Goal: Information Seeking & Learning: Learn about a topic

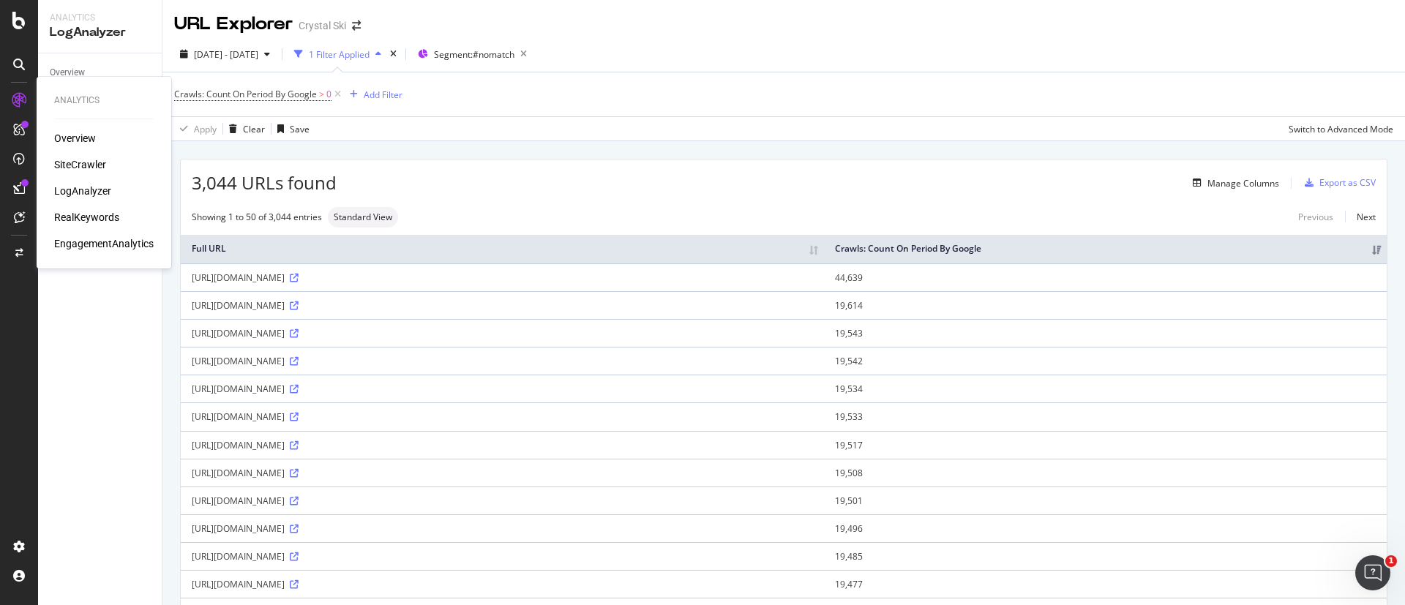
click at [75, 135] on div "Overview" at bounding box center [75, 138] width 42 height 15
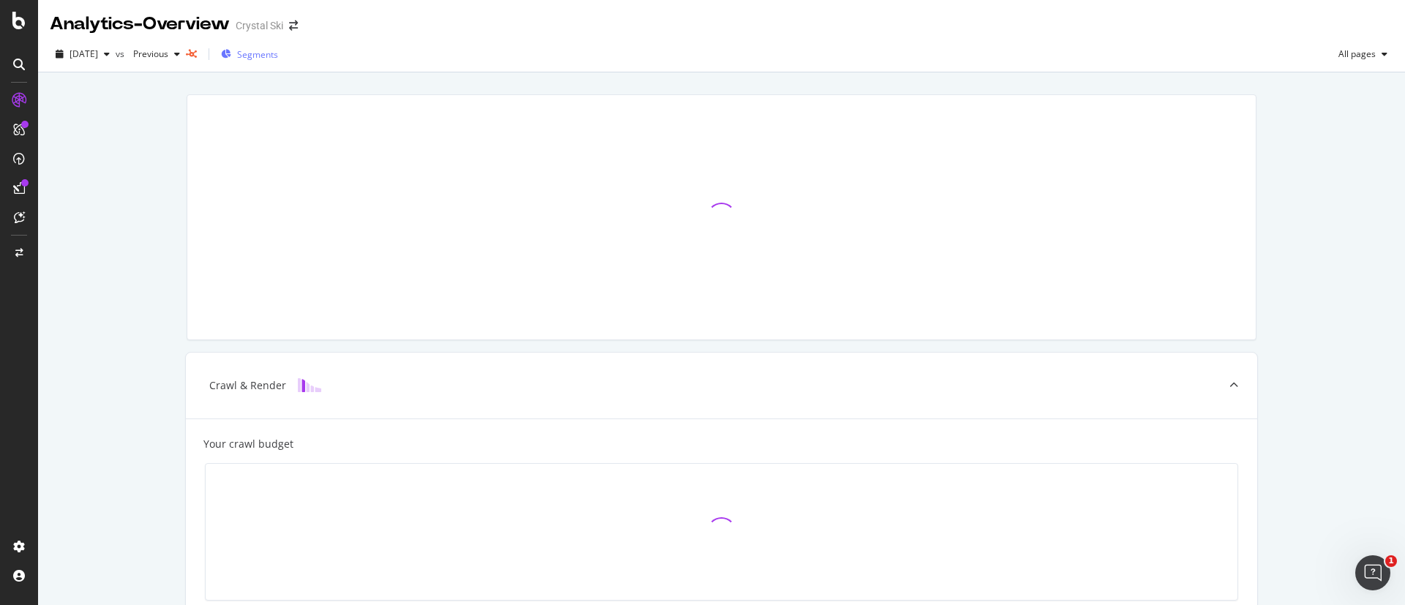
click at [278, 55] on span "Segments" at bounding box center [257, 54] width 41 height 12
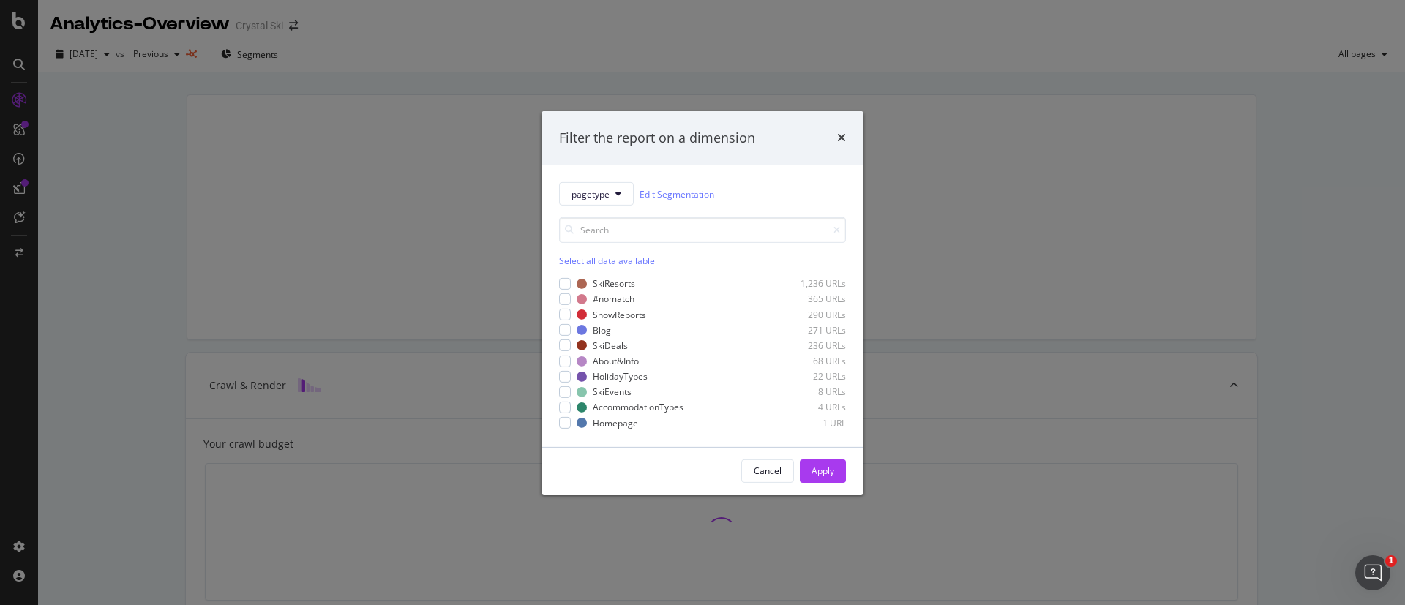
click at [849, 142] on div "Filter the report on a dimension" at bounding box center [702, 137] width 322 height 54
click at [841, 135] on icon "times" at bounding box center [841, 138] width 9 height 12
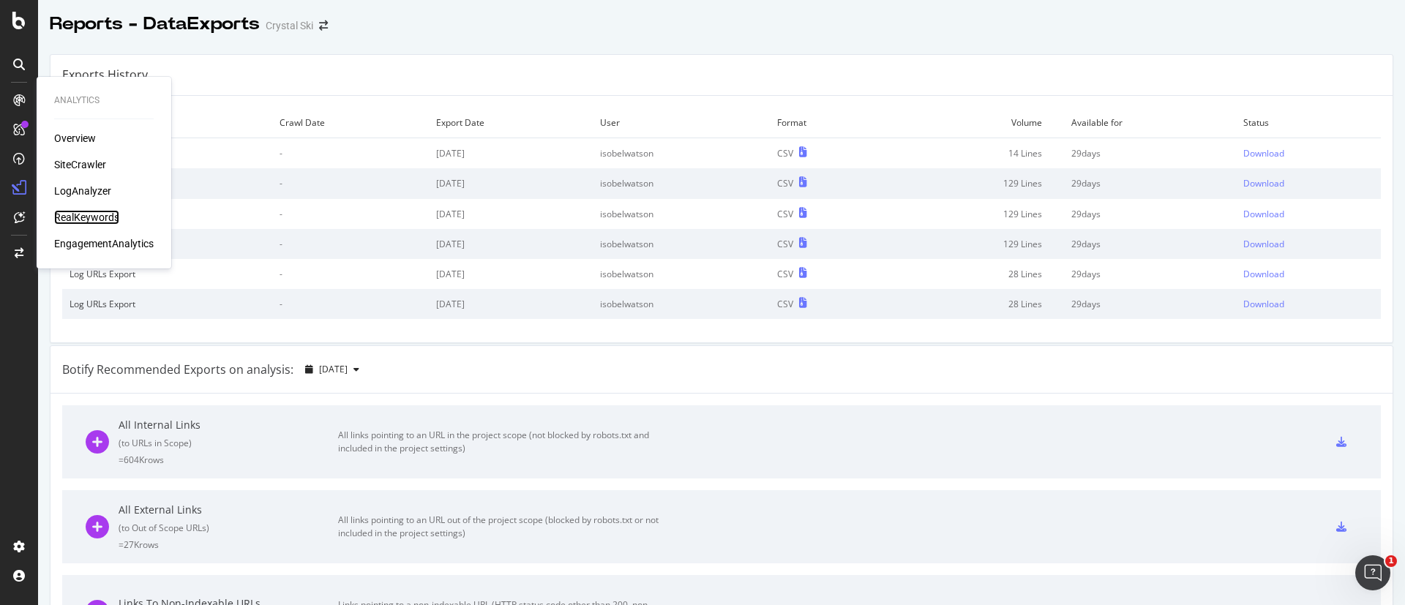
click at [90, 215] on div "RealKeywords" at bounding box center [86, 217] width 65 height 15
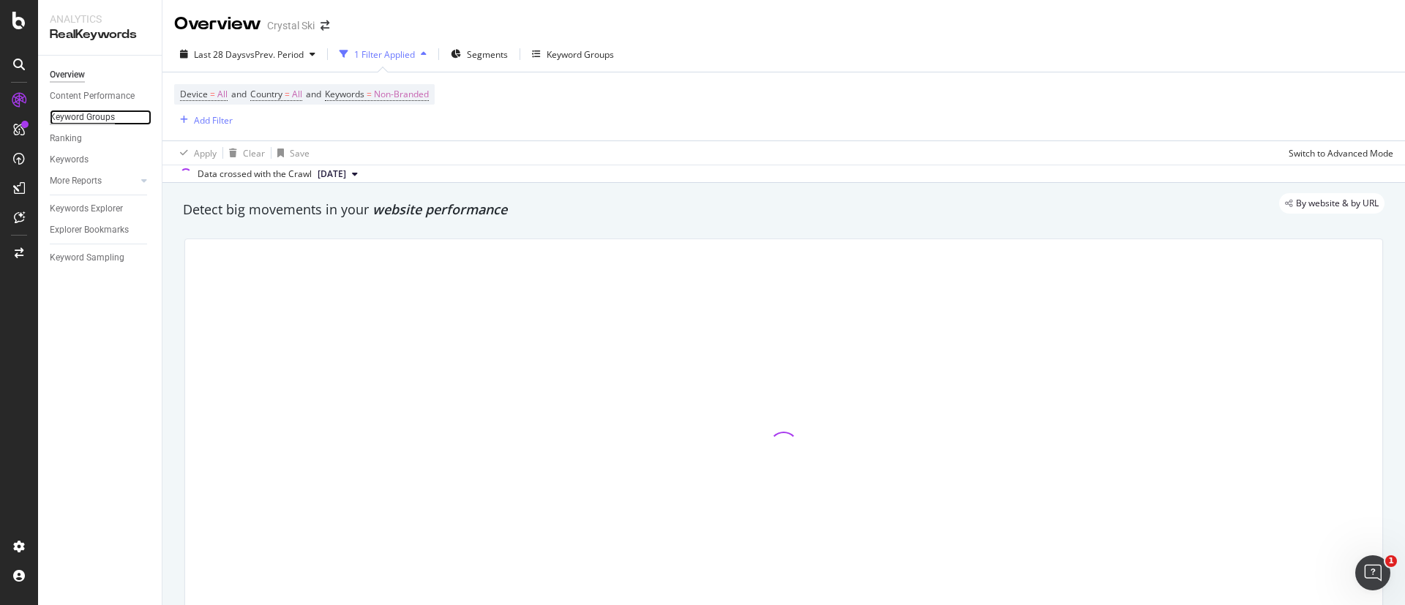
click at [109, 117] on div "Keyword Groups" at bounding box center [82, 117] width 65 height 15
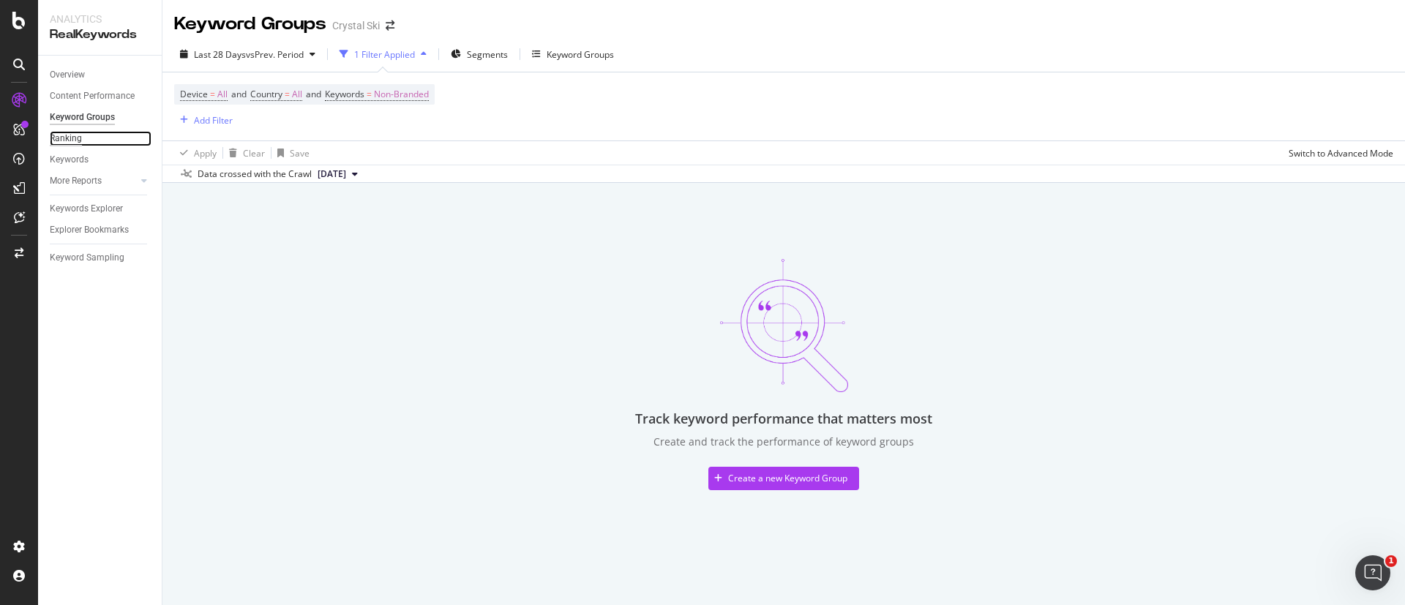
click at [66, 143] on div "Ranking" at bounding box center [66, 138] width 32 height 15
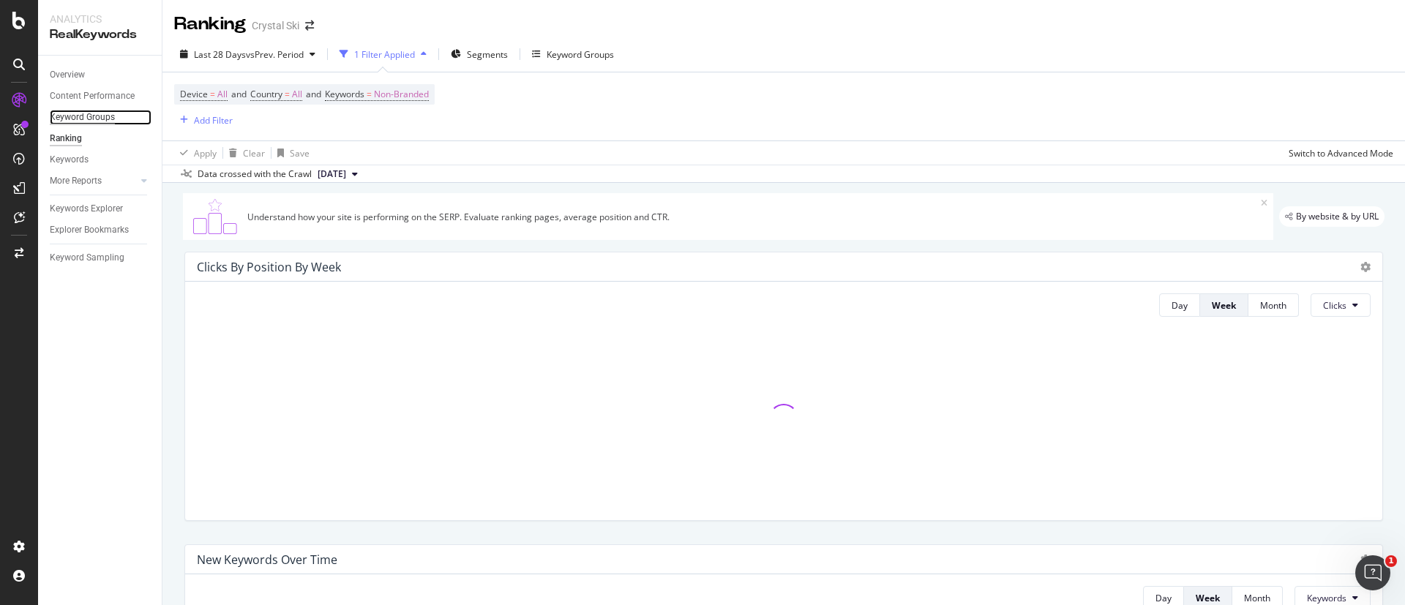
click at [78, 112] on div "Keyword Groups" at bounding box center [82, 117] width 65 height 15
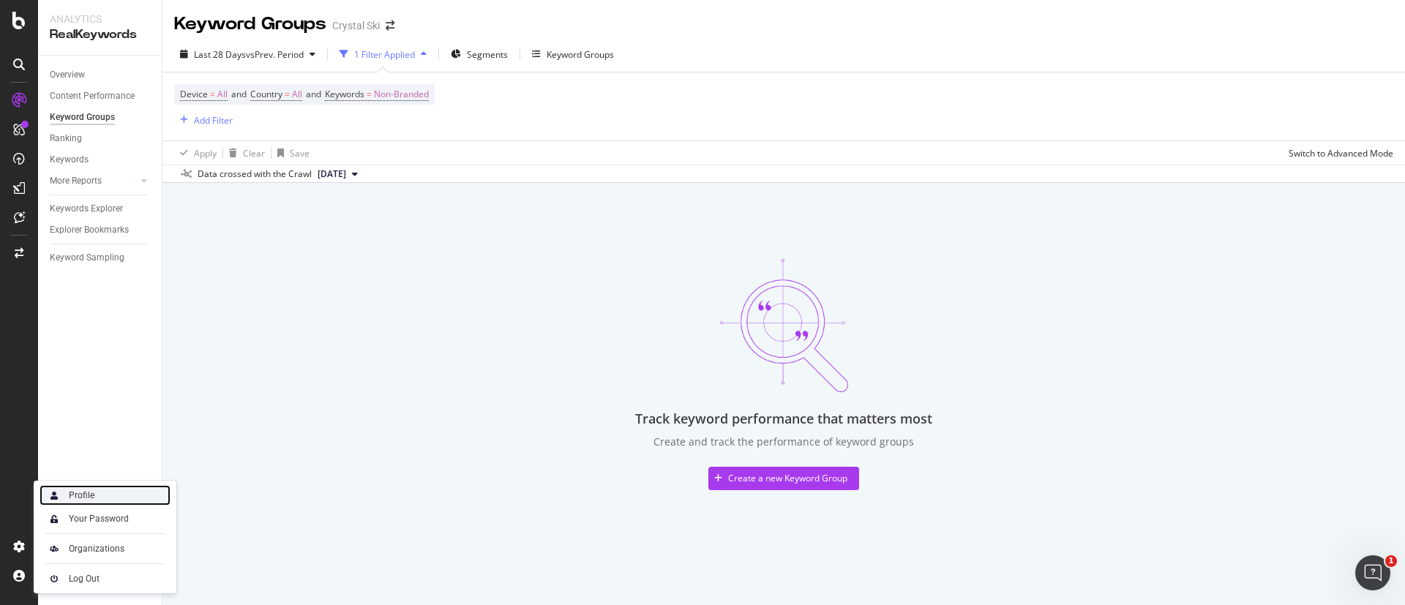
click at [88, 498] on div "Profile" at bounding box center [82, 495] width 26 height 12
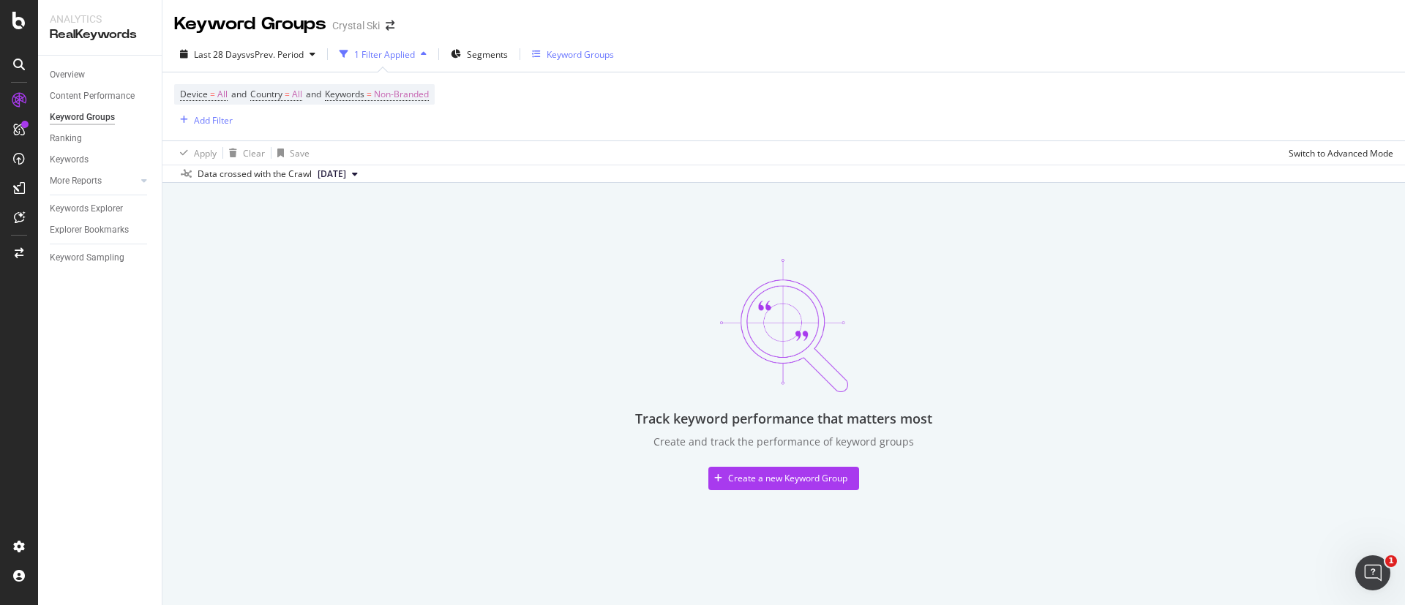
click at [594, 60] on div "Keyword Groups" at bounding box center [580, 54] width 67 height 12
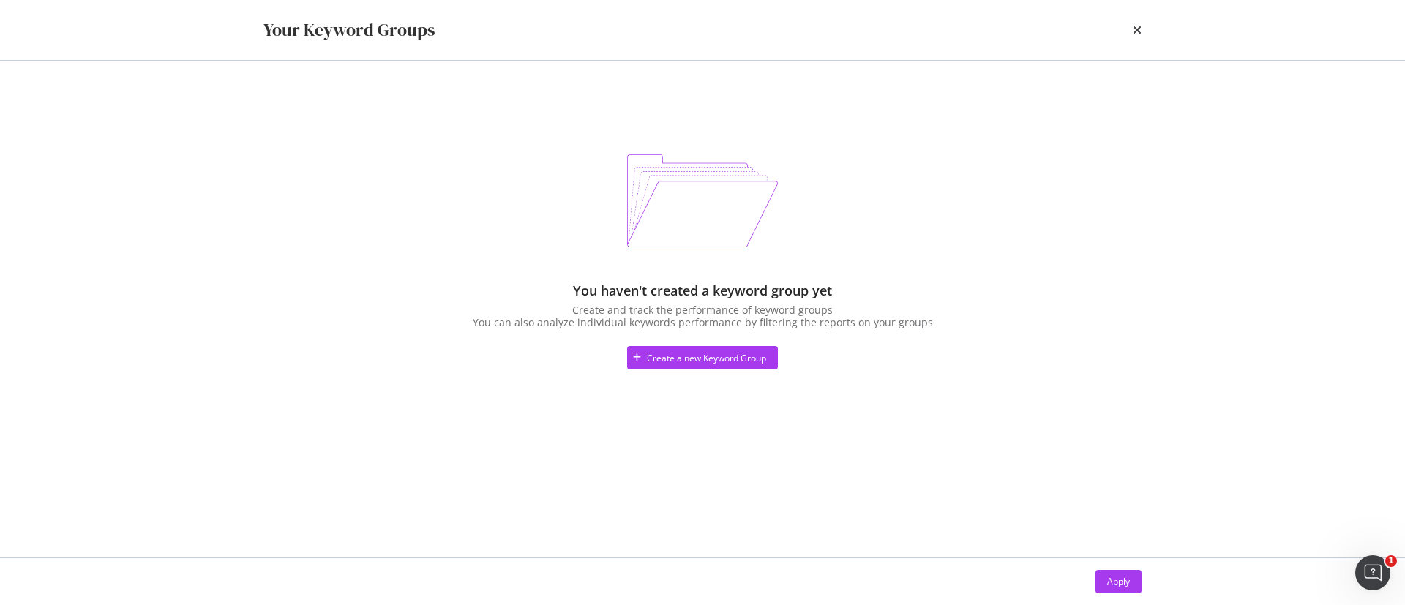
click at [1160, 24] on div "Your Keyword Groups" at bounding box center [702, 30] width 937 height 60
click at [1138, 29] on icon "times" at bounding box center [1137, 30] width 9 height 12
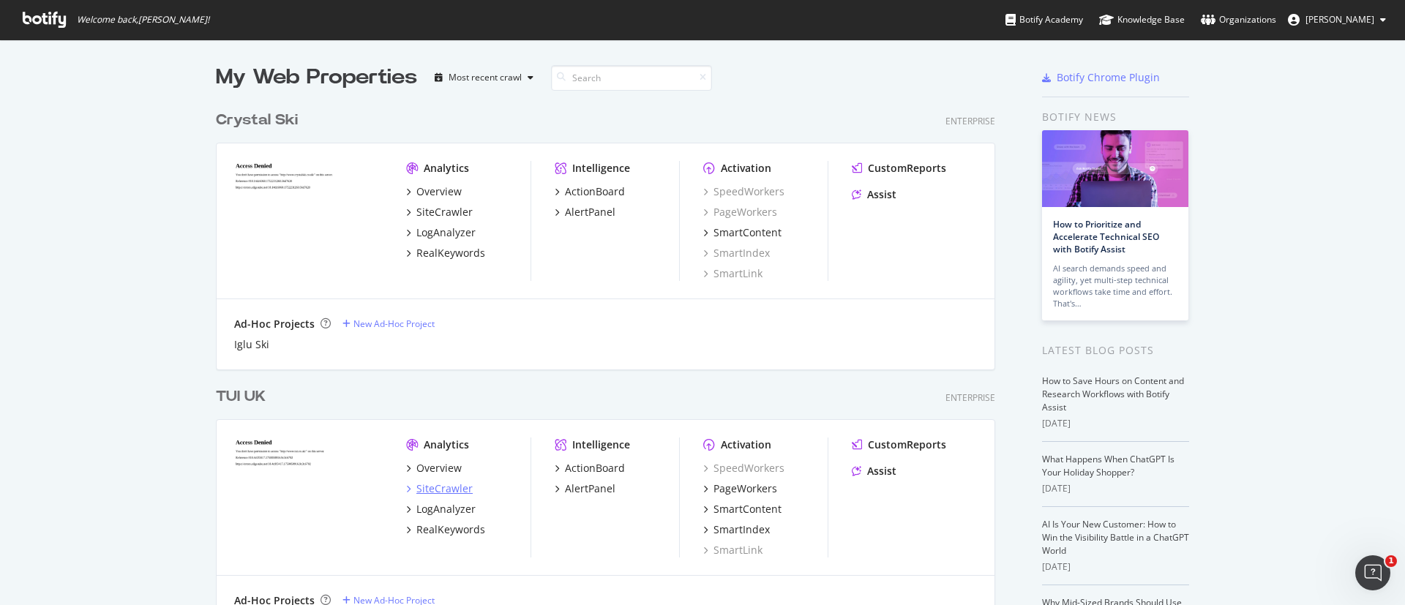
scroll to position [7, 0]
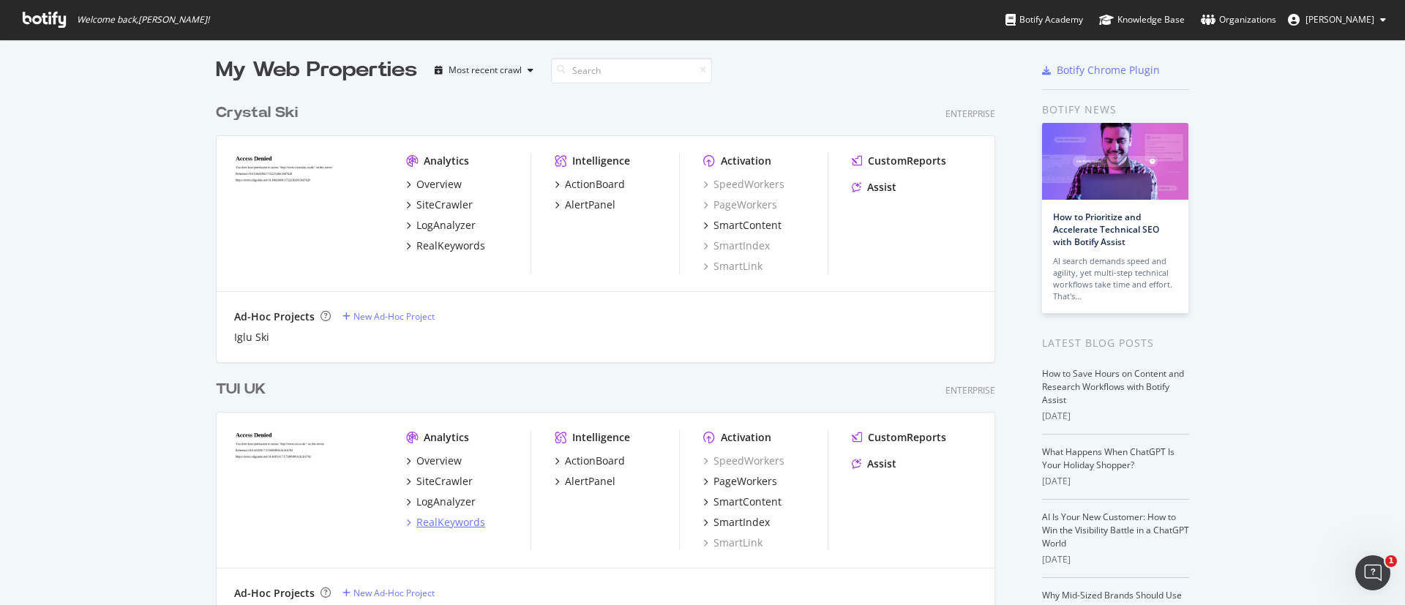
click at [443, 525] on div "RealKeywords" at bounding box center [450, 522] width 69 height 15
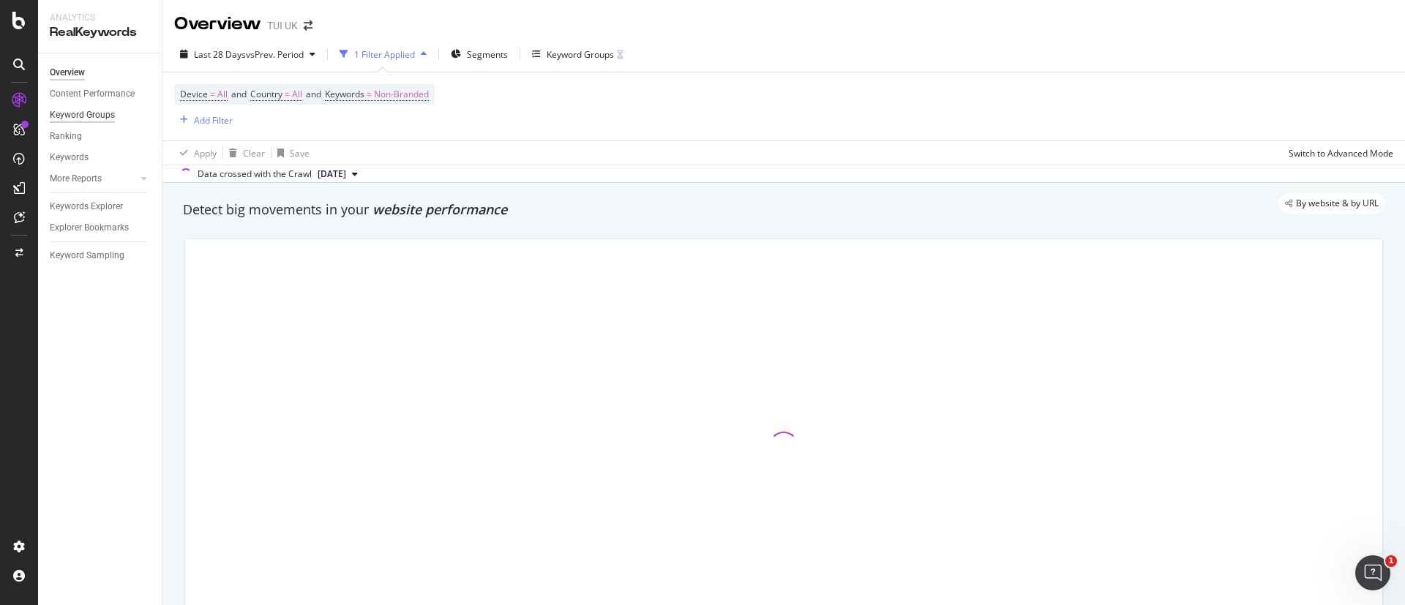
click at [110, 117] on div "Keyword Groups" at bounding box center [82, 115] width 65 height 15
